Goal: Share content: Share content

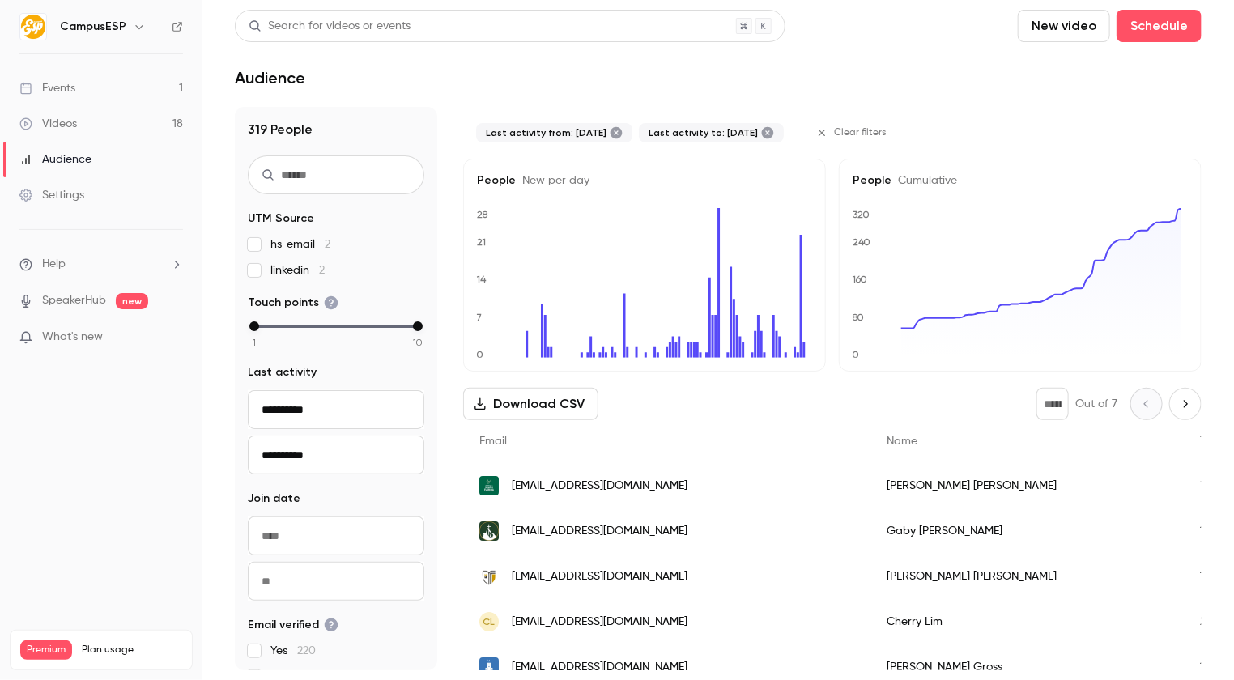
click at [81, 91] on link "Events 1" at bounding box center [101, 88] width 203 height 36
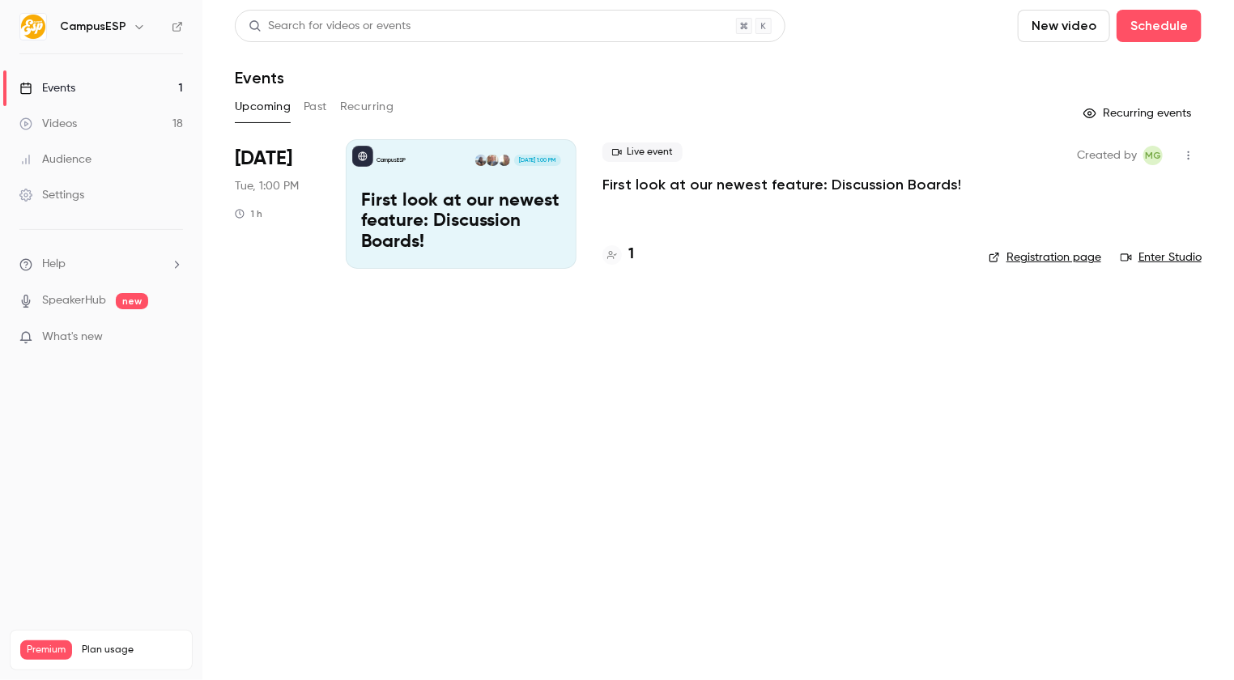
click at [134, 26] on icon "button" at bounding box center [139, 26] width 13 height 13
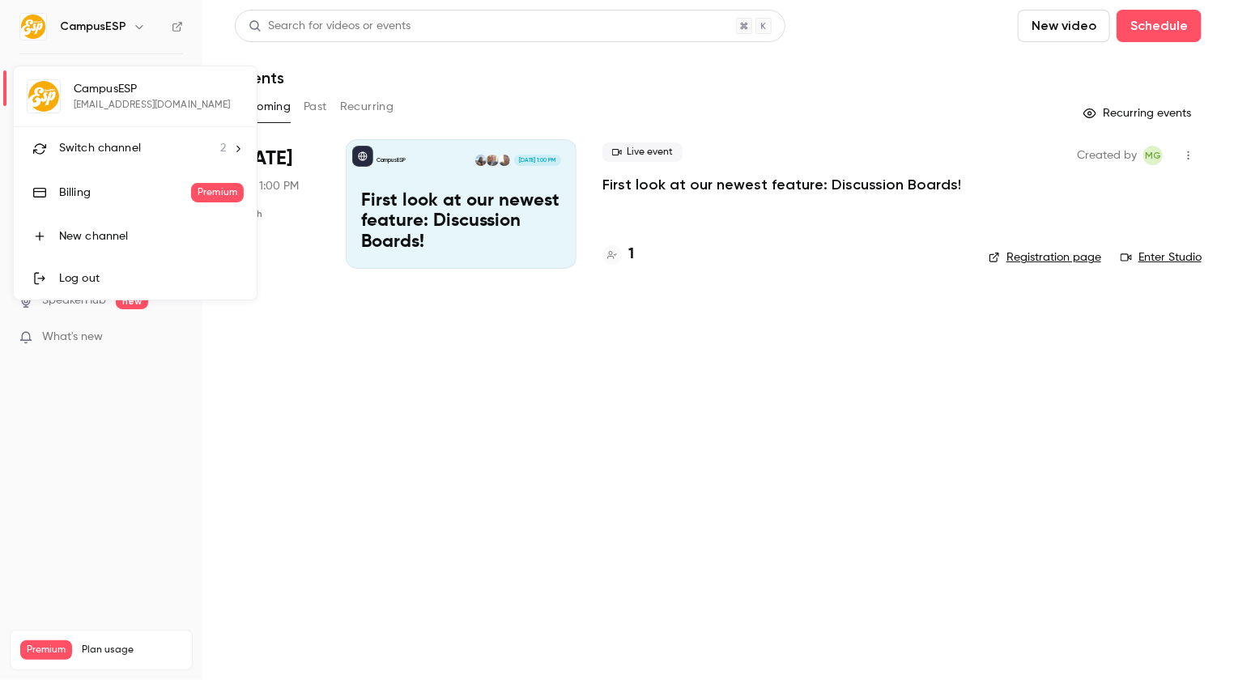
click at [236, 141] on li "Switch channel 2" at bounding box center [135, 148] width 243 height 43
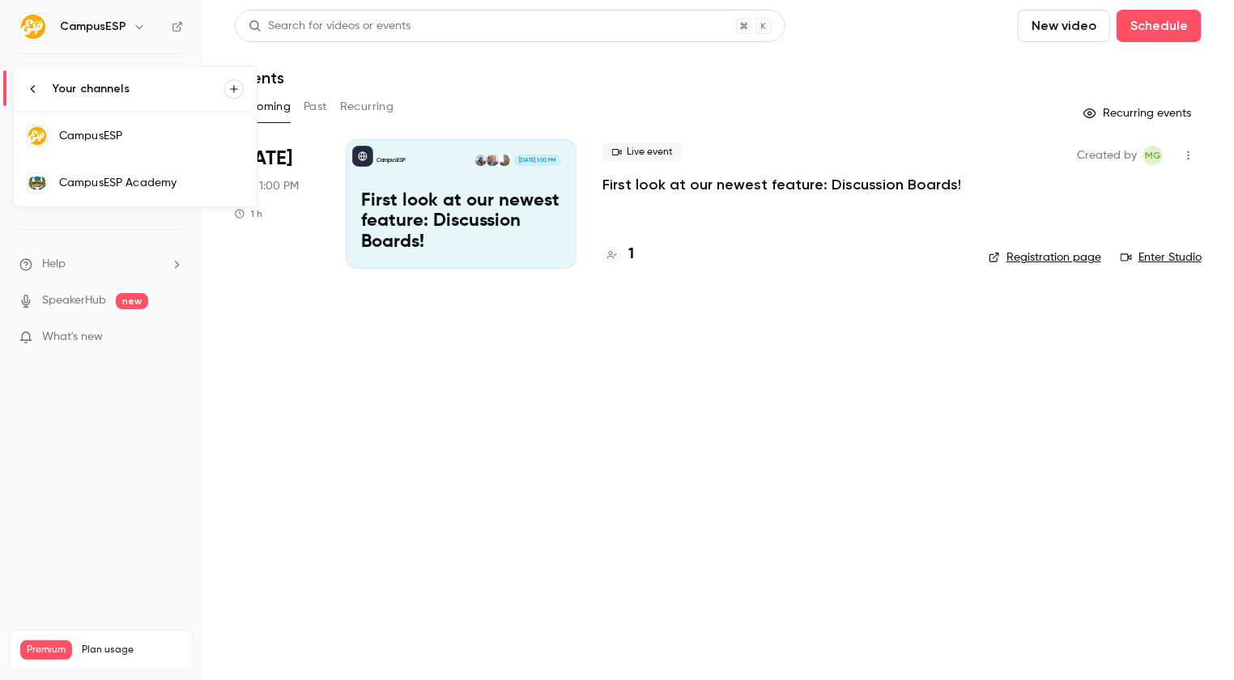
click at [152, 181] on div "CampusESP Academy" at bounding box center [151, 183] width 185 height 16
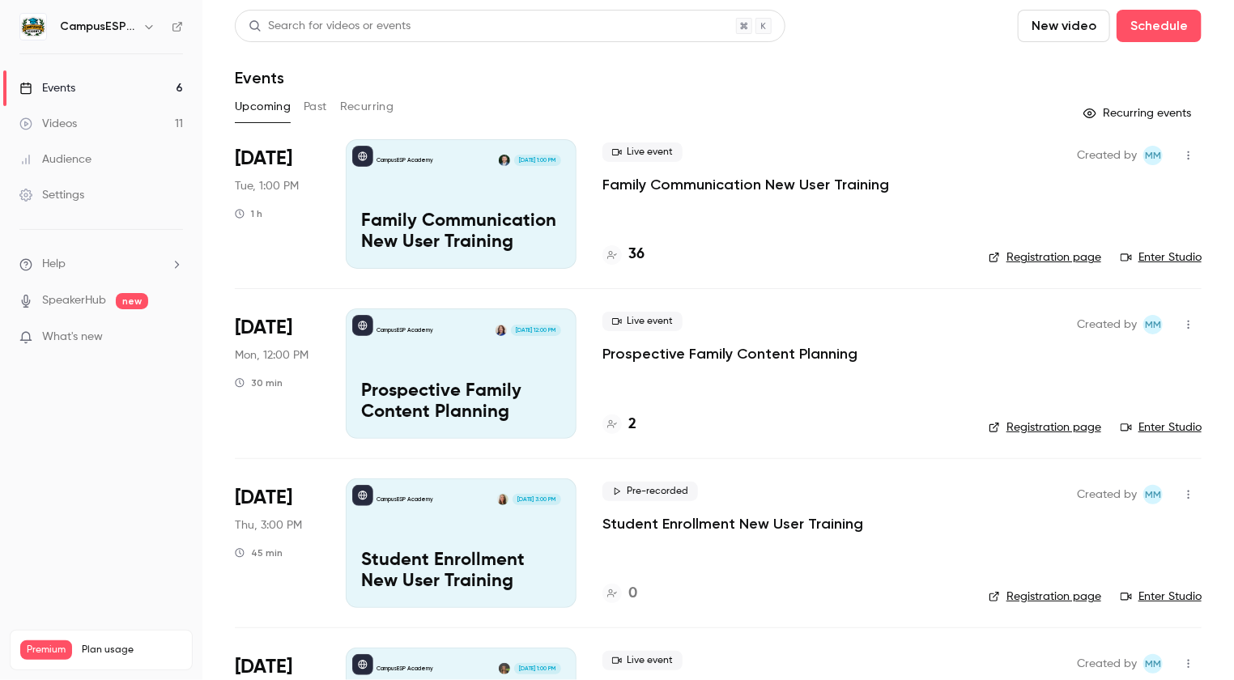
click at [317, 104] on button "Past" at bounding box center [315, 107] width 23 height 26
click at [60, 130] on div "Videos" at bounding box center [48, 124] width 58 height 16
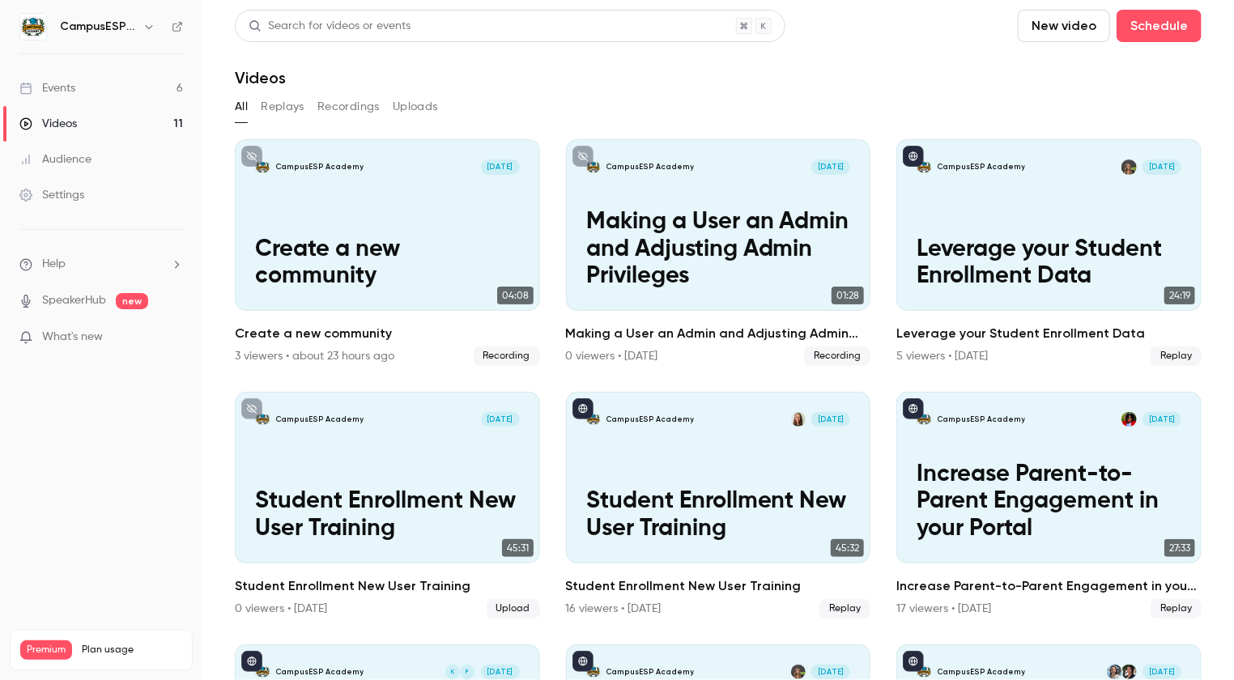
click at [356, 108] on button "Recordings" at bounding box center [349, 107] width 62 height 26
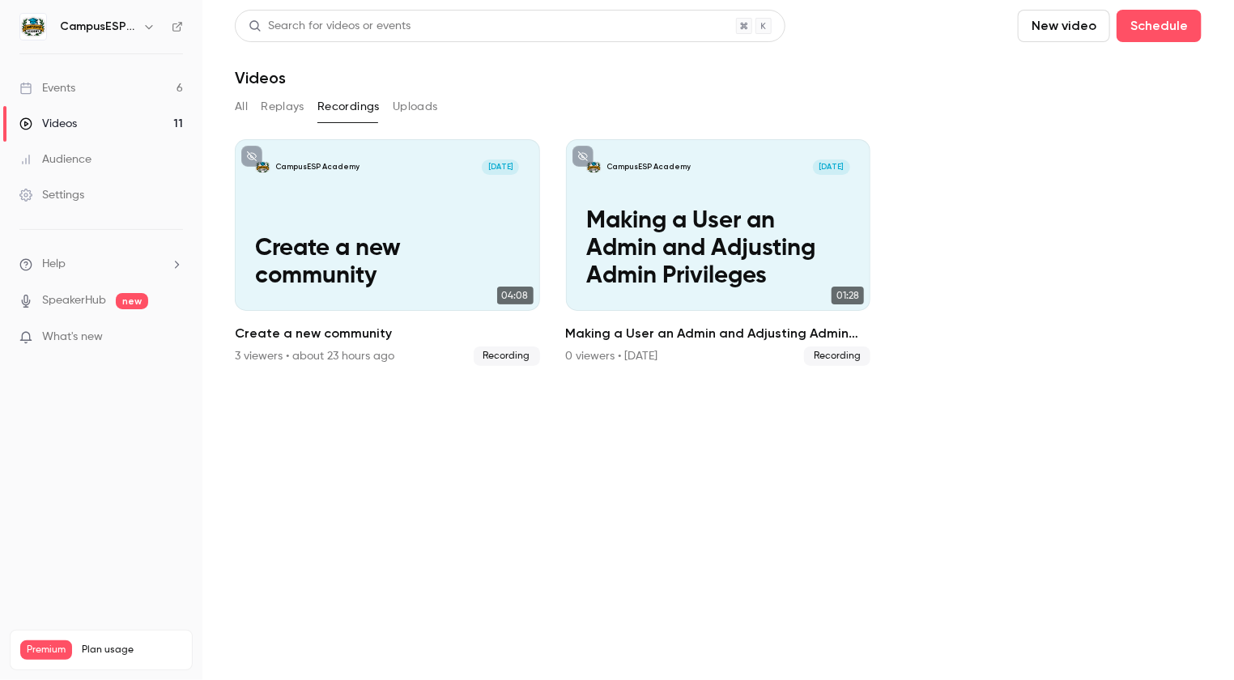
click at [64, 90] on div "Events" at bounding box center [47, 88] width 56 height 16
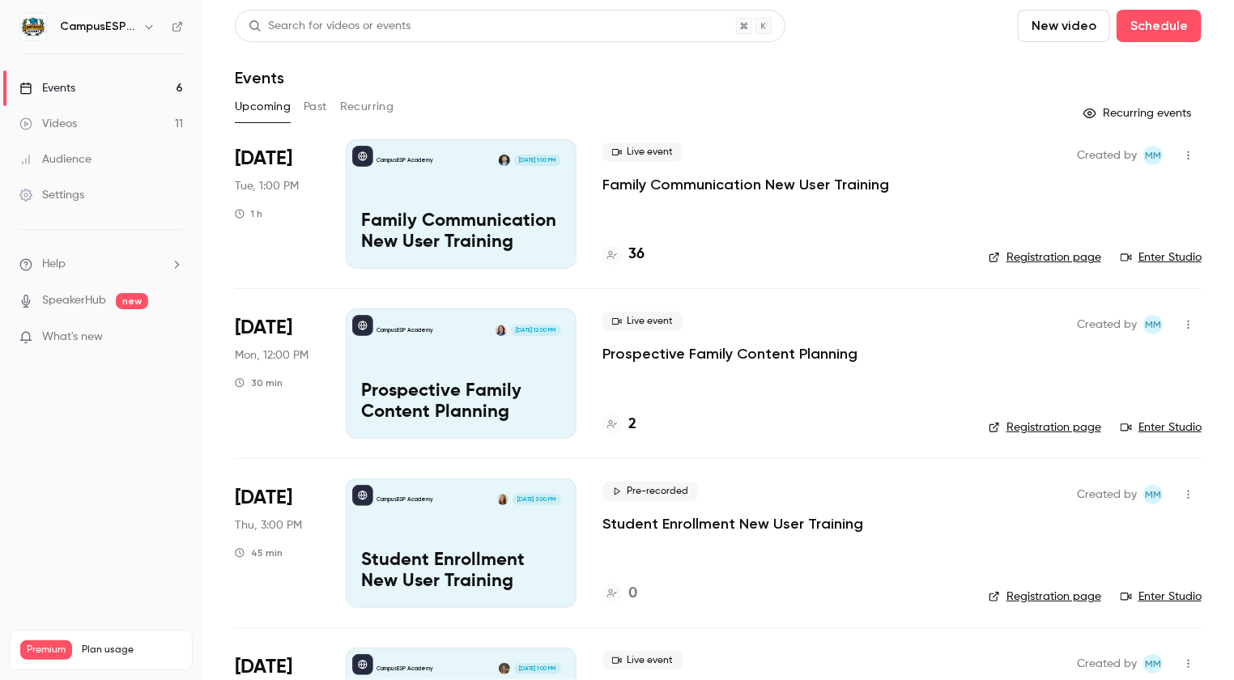
click at [151, 269] on li "Help" at bounding box center [101, 264] width 164 height 17
click at [159, 257] on div at bounding box center [617, 340] width 1234 height 680
click at [175, 265] on icon "help-dropdown-opener" at bounding box center [176, 264] width 13 height 13
click at [299, 299] on link "Help center" at bounding box center [298, 296] width 177 height 43
click at [63, 126] on div "Videos" at bounding box center [48, 124] width 58 height 16
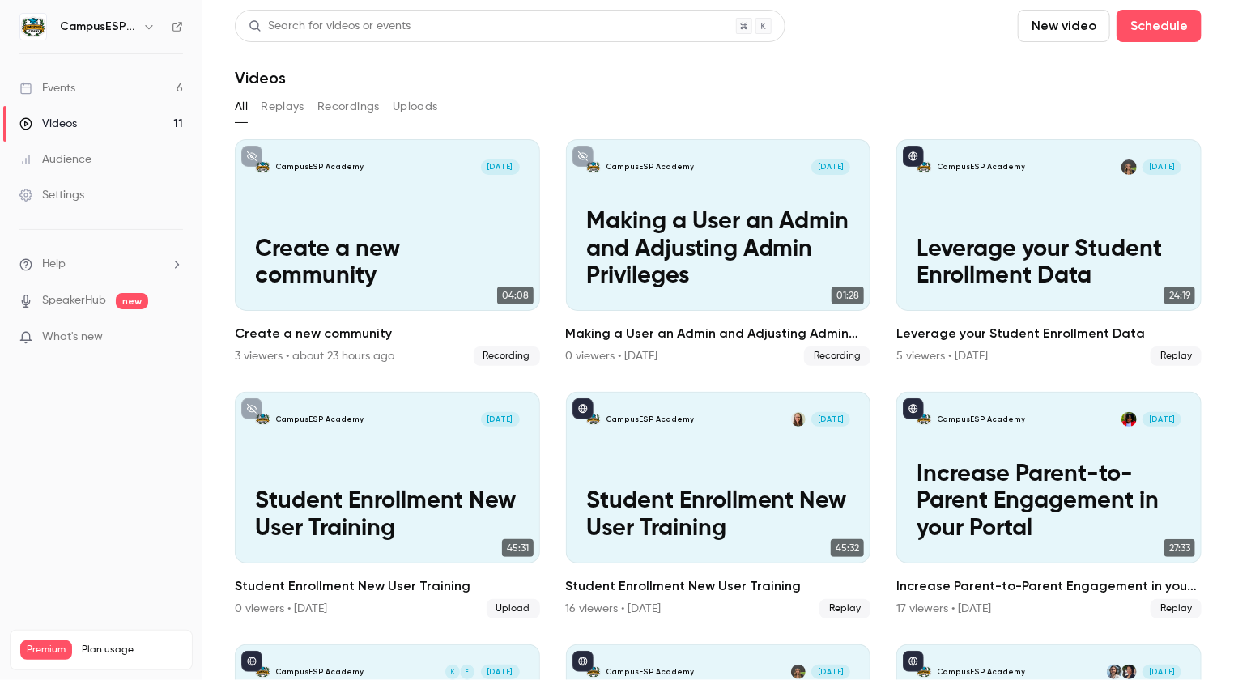
click at [111, 124] on link "Videos 11" at bounding box center [101, 124] width 203 height 36
click at [342, 106] on button "Recordings" at bounding box center [349, 107] width 62 height 26
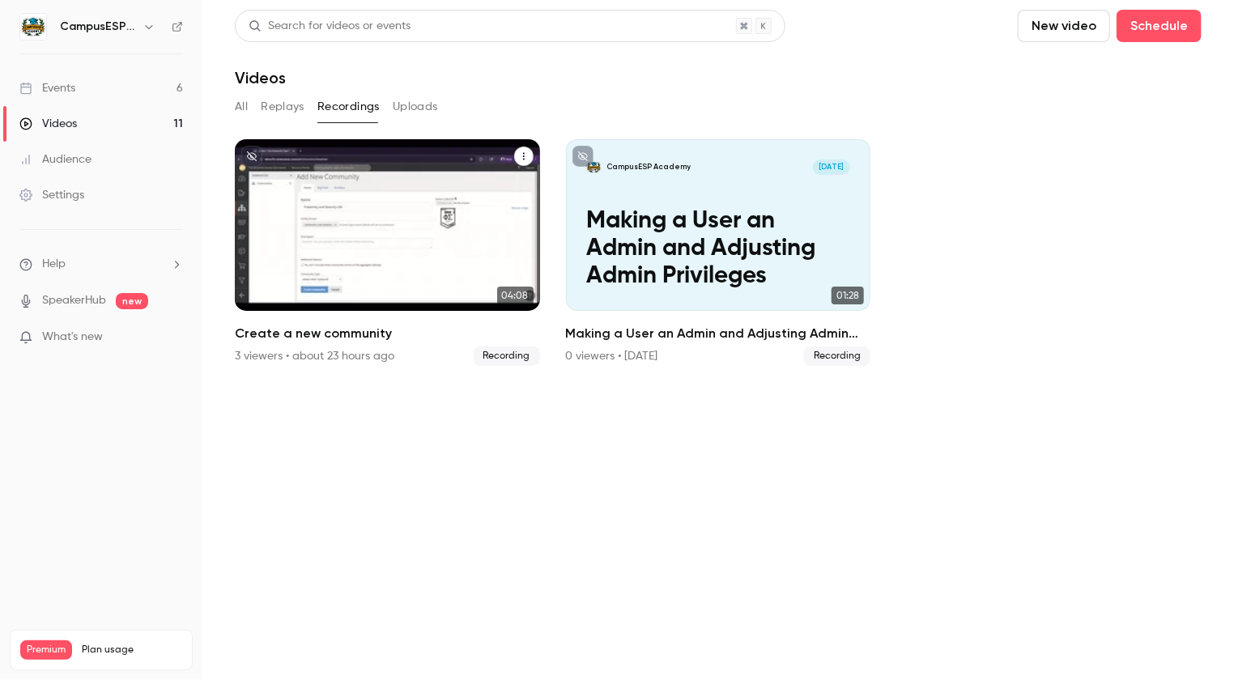
click at [521, 162] on button "Create a new community" at bounding box center [523, 156] width 19 height 19
click at [410, 190] on div "Share" at bounding box center [458, 194] width 126 height 16
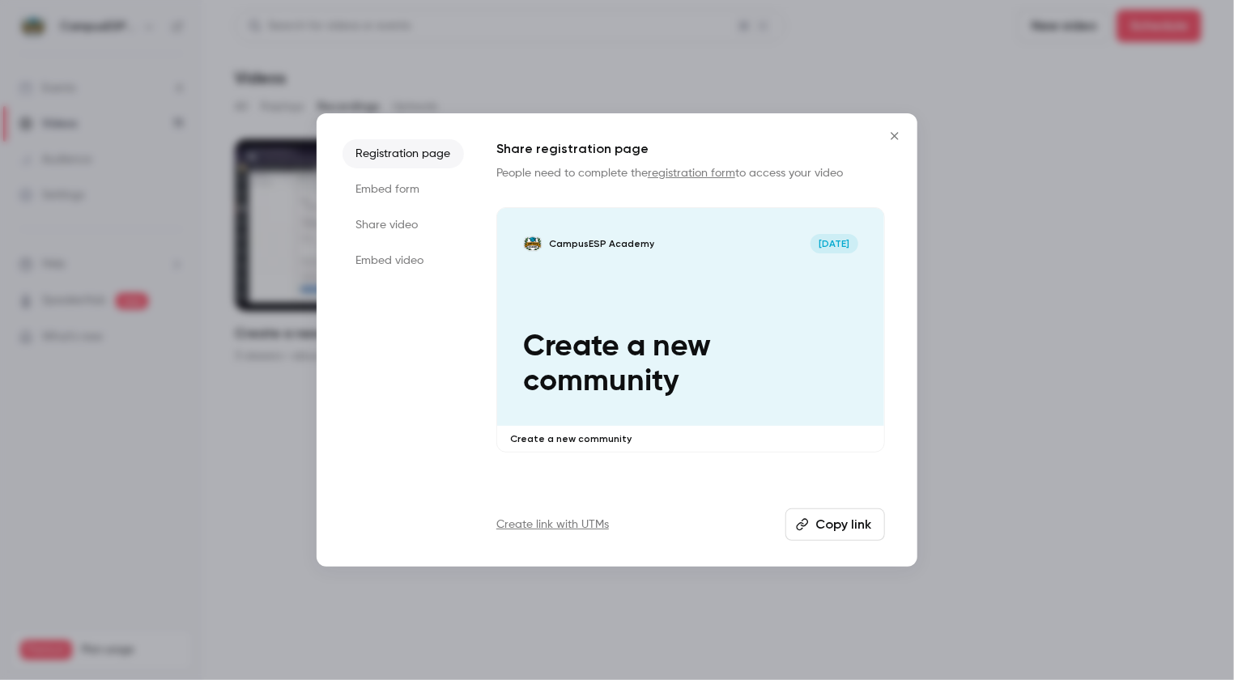
click at [846, 527] on button "Copy link" at bounding box center [836, 525] width 100 height 32
click at [897, 132] on icon "Close" at bounding box center [894, 136] width 19 height 13
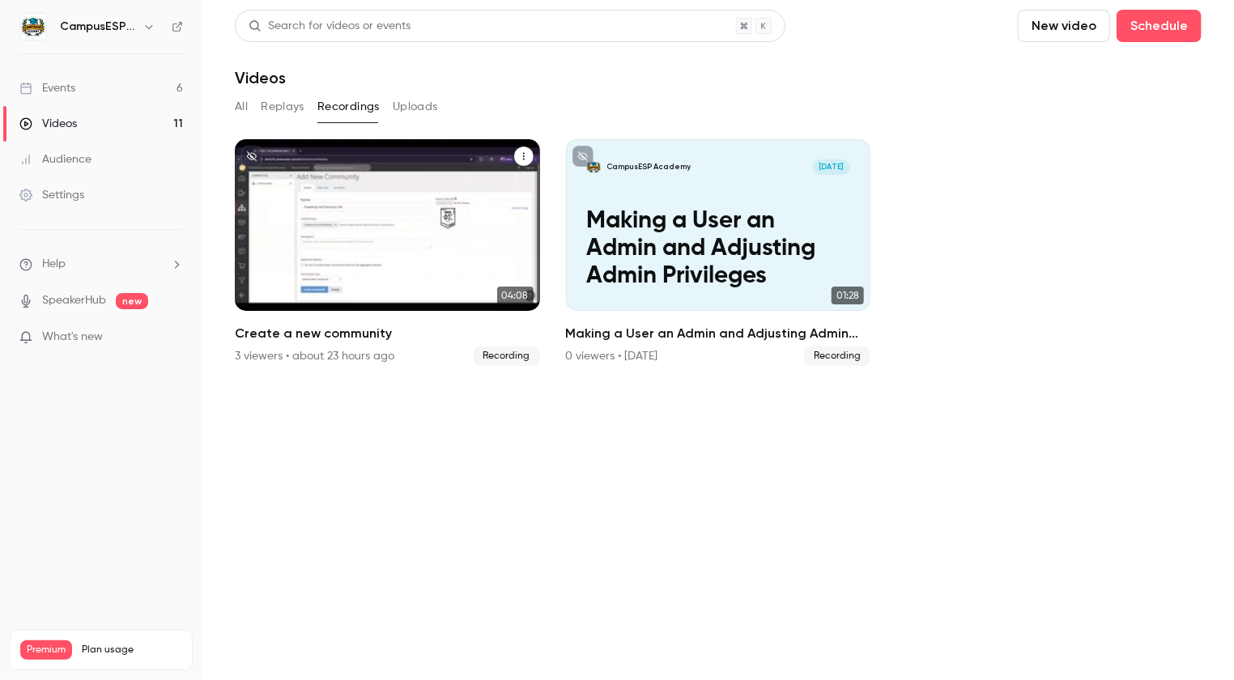
click at [61, 88] on div "Events" at bounding box center [47, 88] width 56 height 16
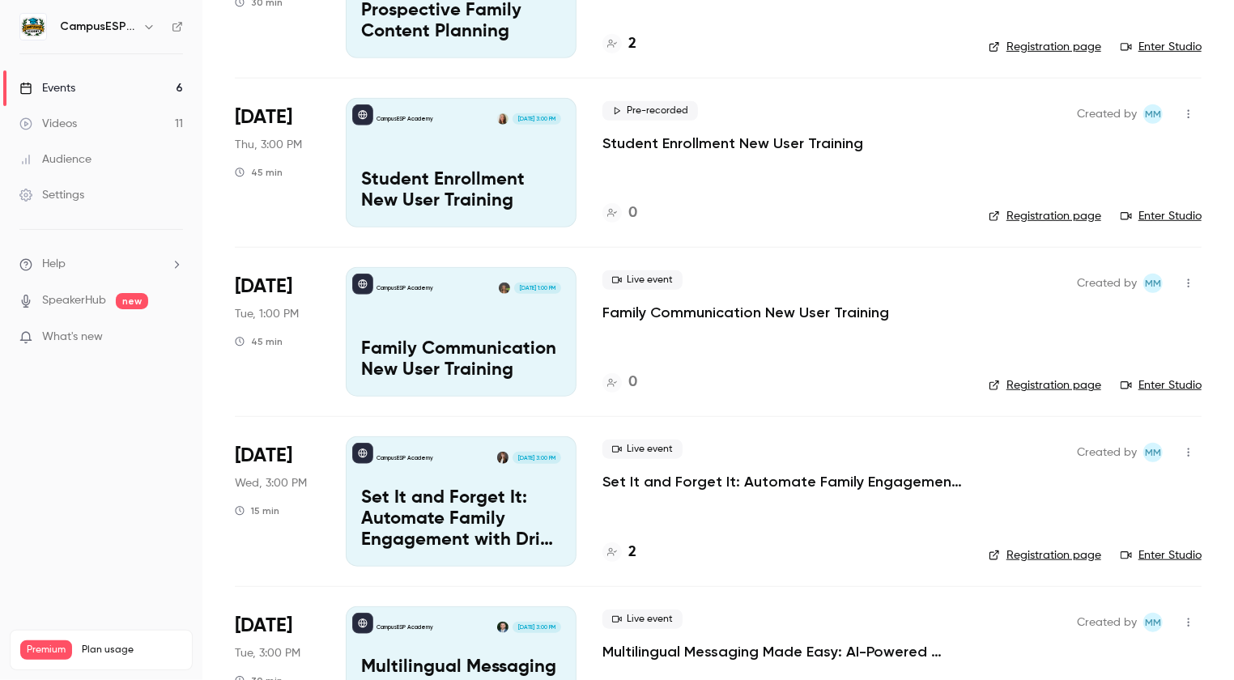
scroll to position [363, 0]
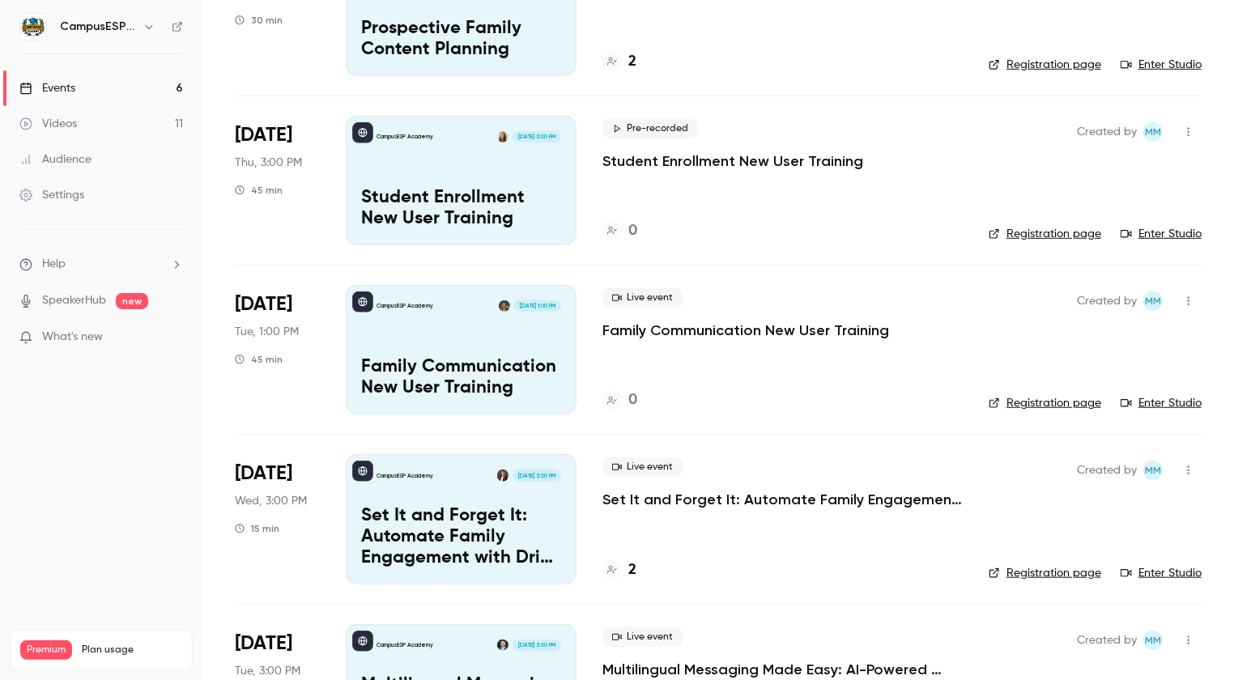
click at [514, 173] on div "CampusESP Academy Sep 18, 3:00 PM Student Enrollment New User Training" at bounding box center [461, 181] width 231 height 130
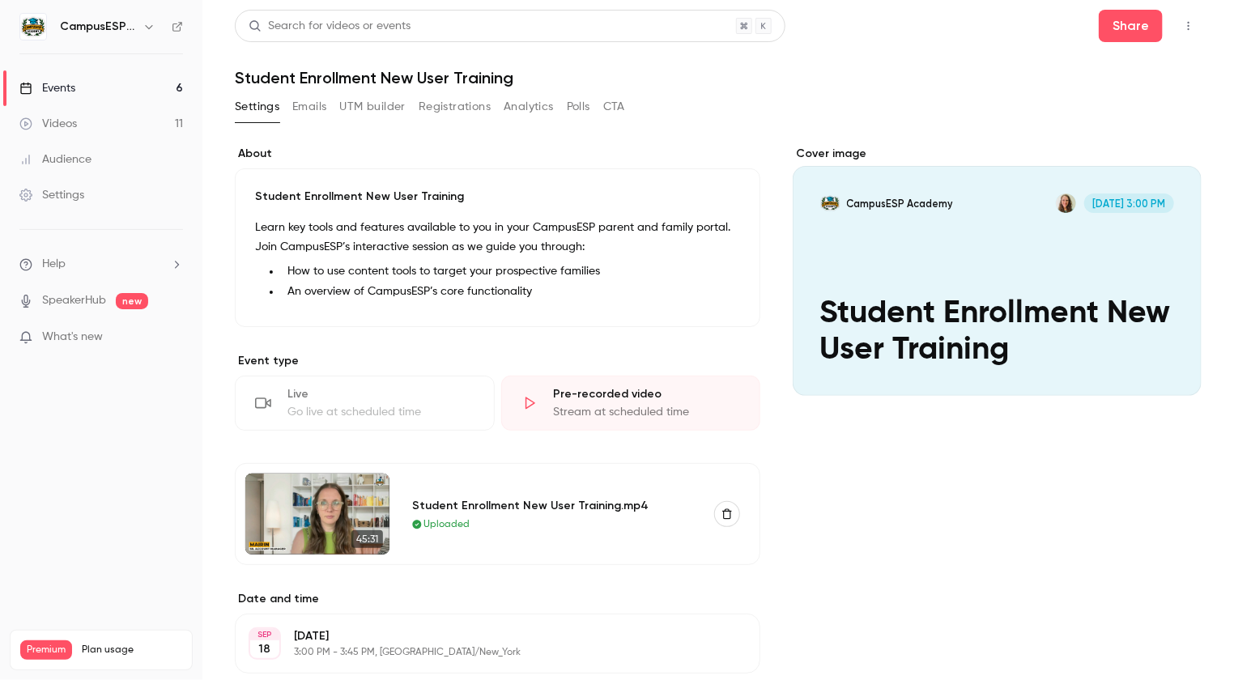
click at [94, 88] on link "Events 6" at bounding box center [101, 88] width 203 height 36
